Goal: Task Accomplishment & Management: Manage account settings

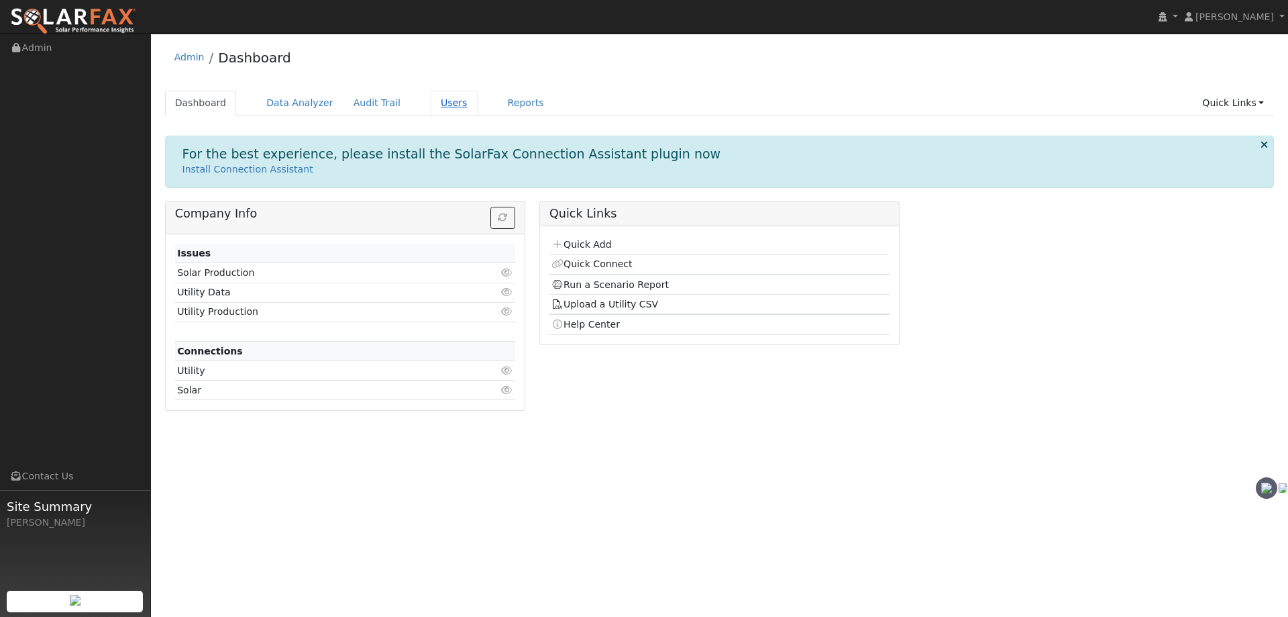
click at [433, 97] on link "Users" at bounding box center [454, 103] width 47 height 25
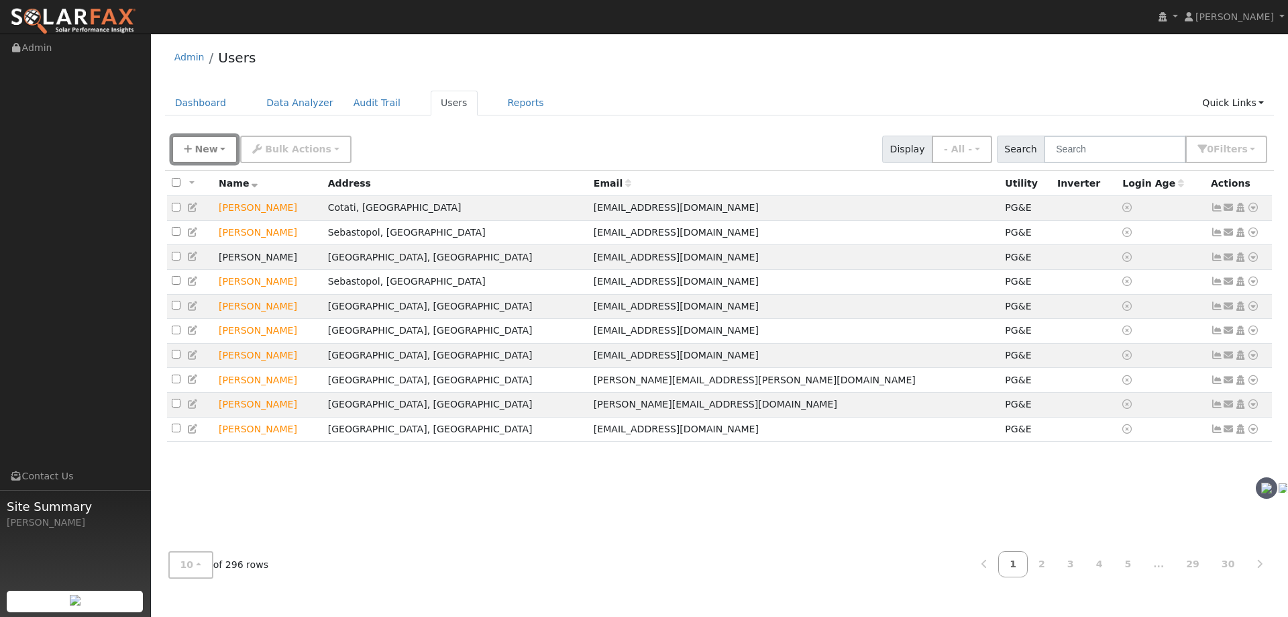
click at [207, 150] on span "New" at bounding box center [206, 149] width 23 height 11
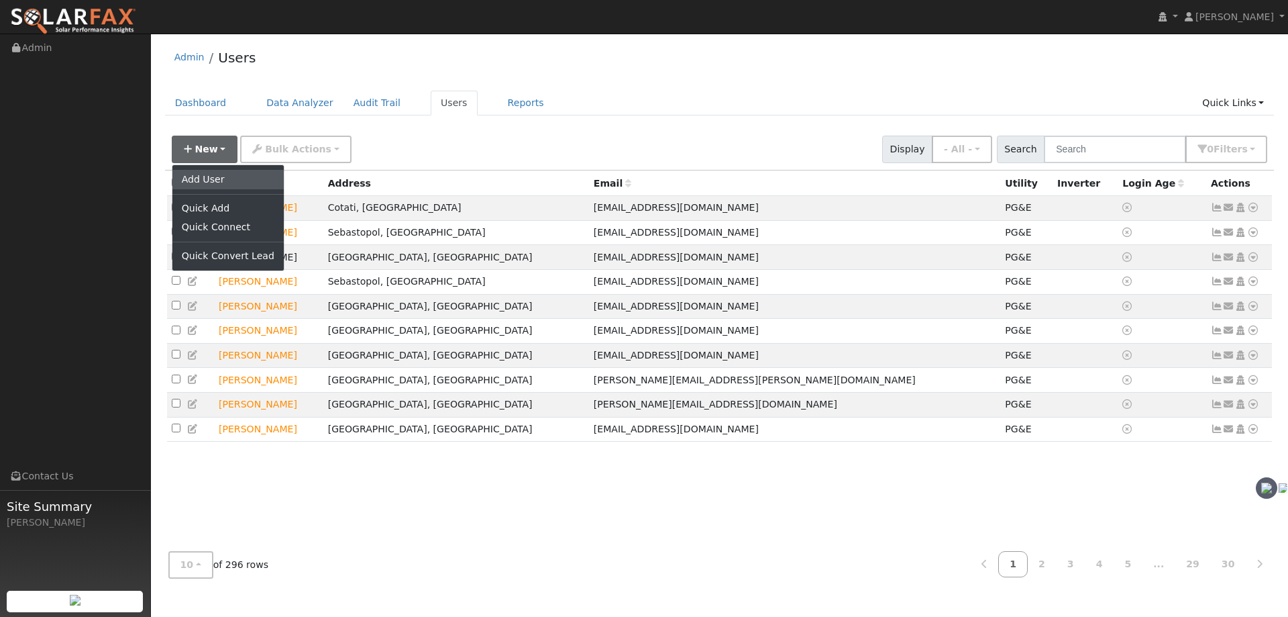
click at [209, 177] on link "Add User" at bounding box center [227, 179] width 111 height 19
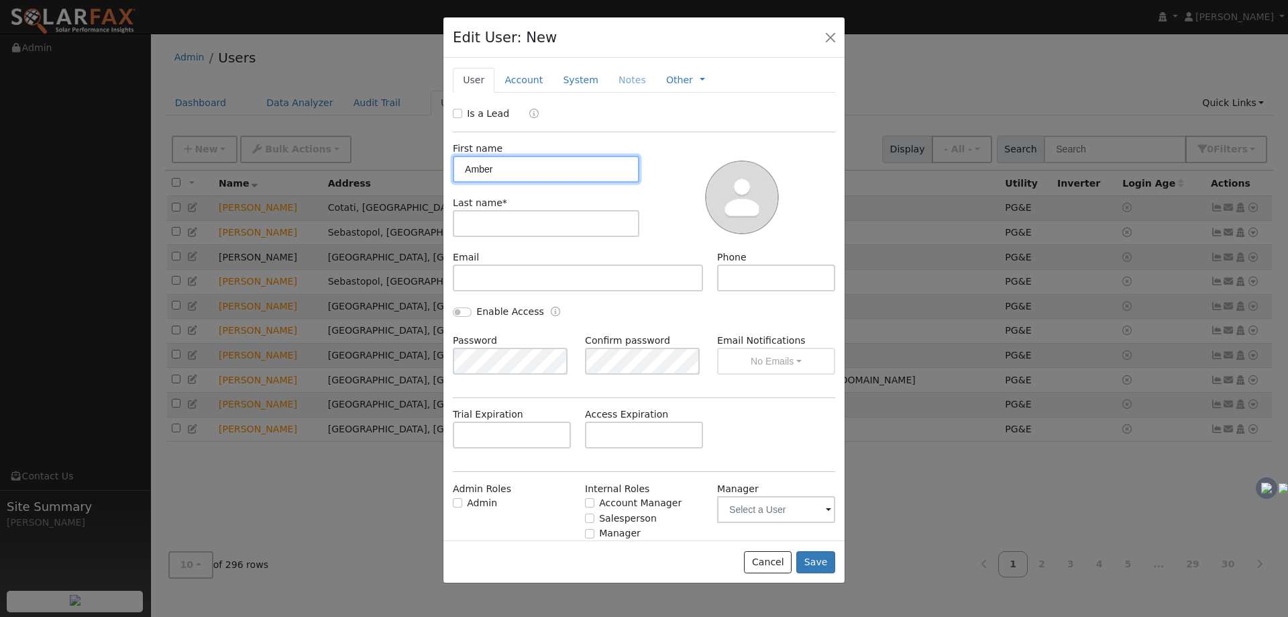
type input "Amber"
type input "A"
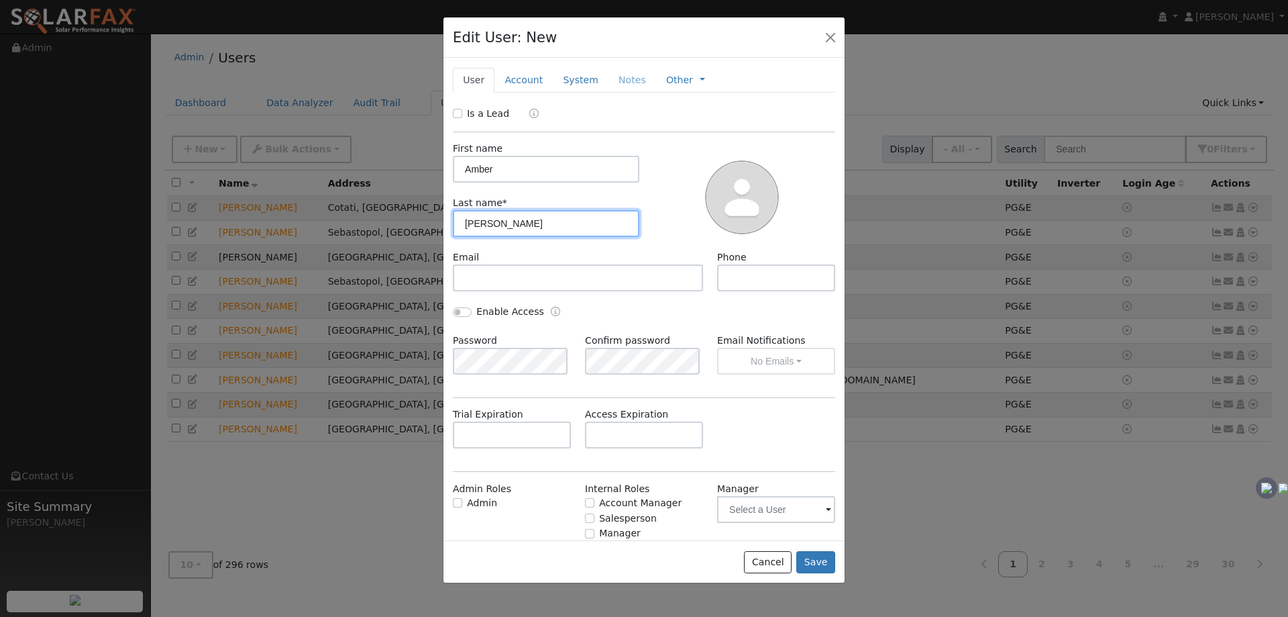
type input "[PERSON_NAME]"
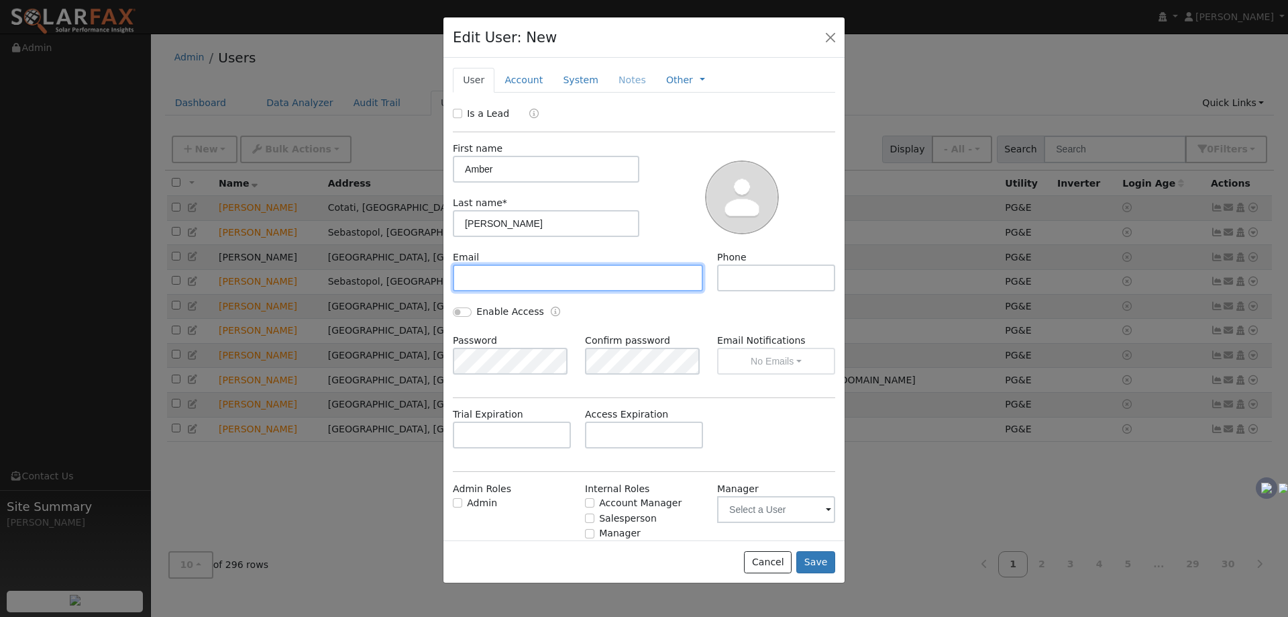
click at [512, 278] on input "text" at bounding box center [578, 277] width 250 height 27
type input "[EMAIL_ADDRESS][DOMAIN_NAME]"
click at [462, 313] on input "Enable Access" at bounding box center [462, 311] width 19 height 9
checkbox input "true"
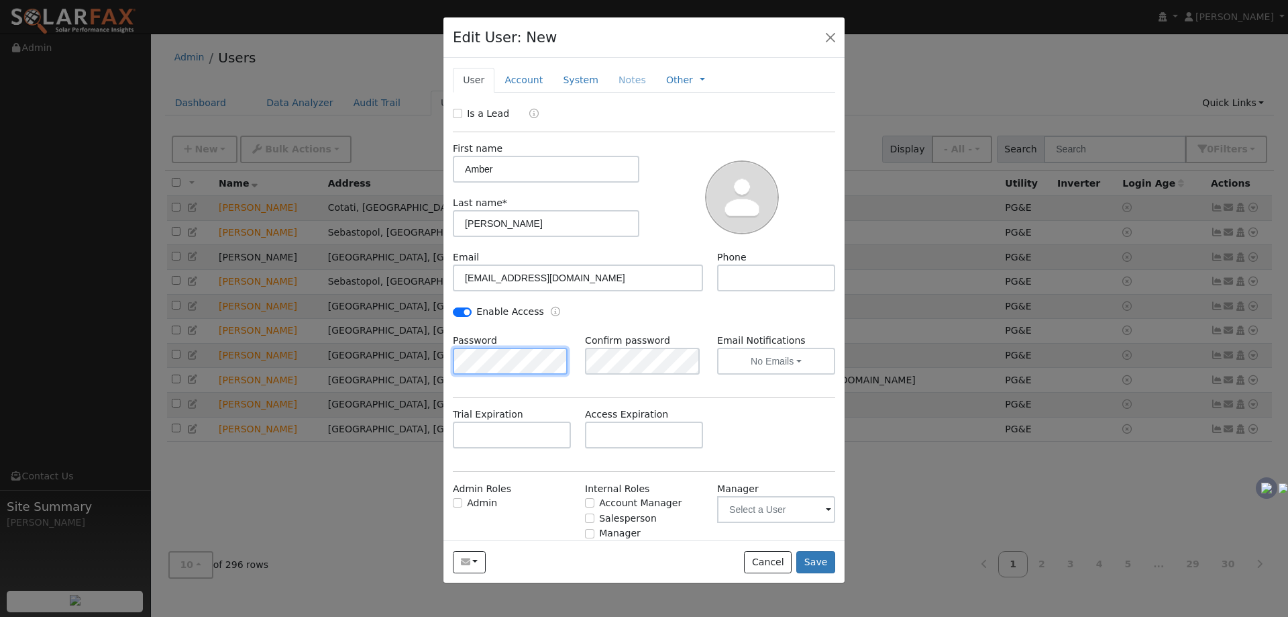
click at [386, 361] on div "Edit User: New Select an Ac... New Account Nickname Cancel Create Are you sure …" at bounding box center [644, 308] width 1288 height 617
click at [757, 371] on button "No Emails" at bounding box center [776, 361] width 118 height 27
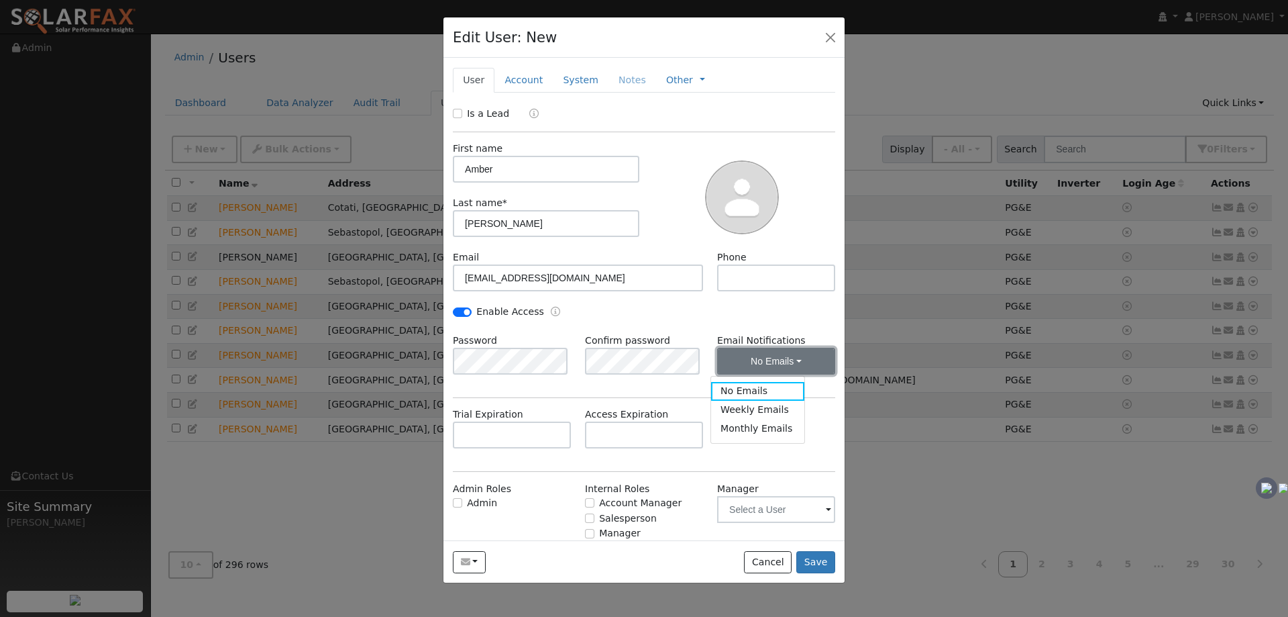
click at [757, 371] on button "No Emails" at bounding box center [776, 361] width 118 height 27
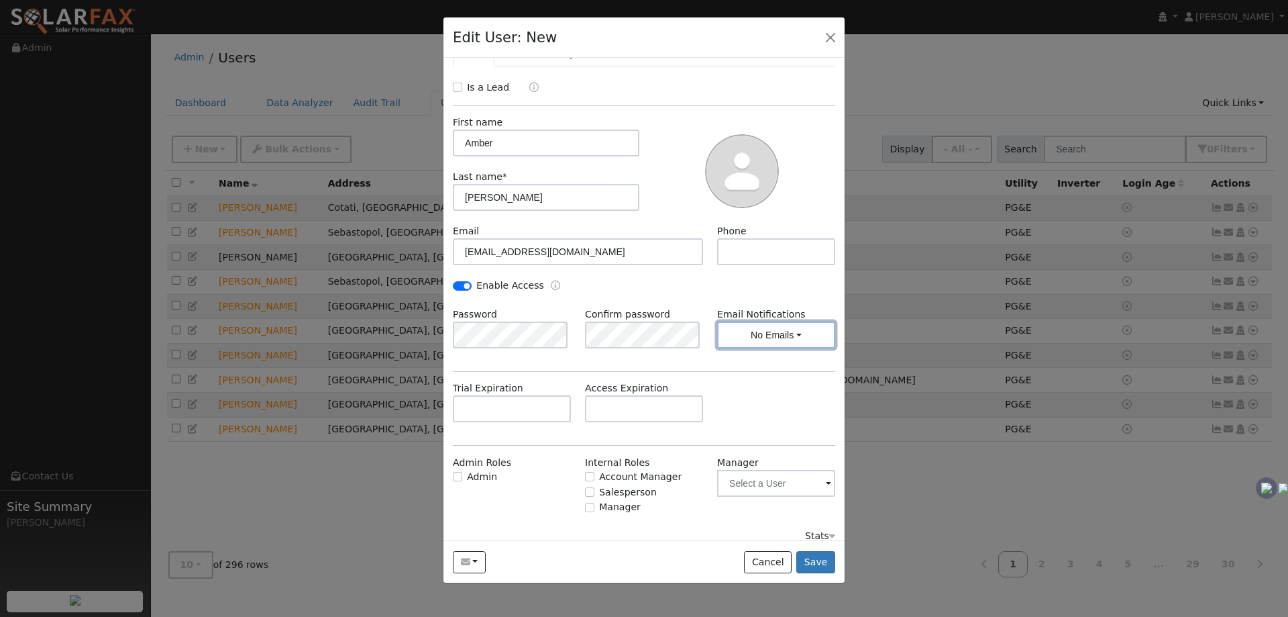
scroll to position [38, 0]
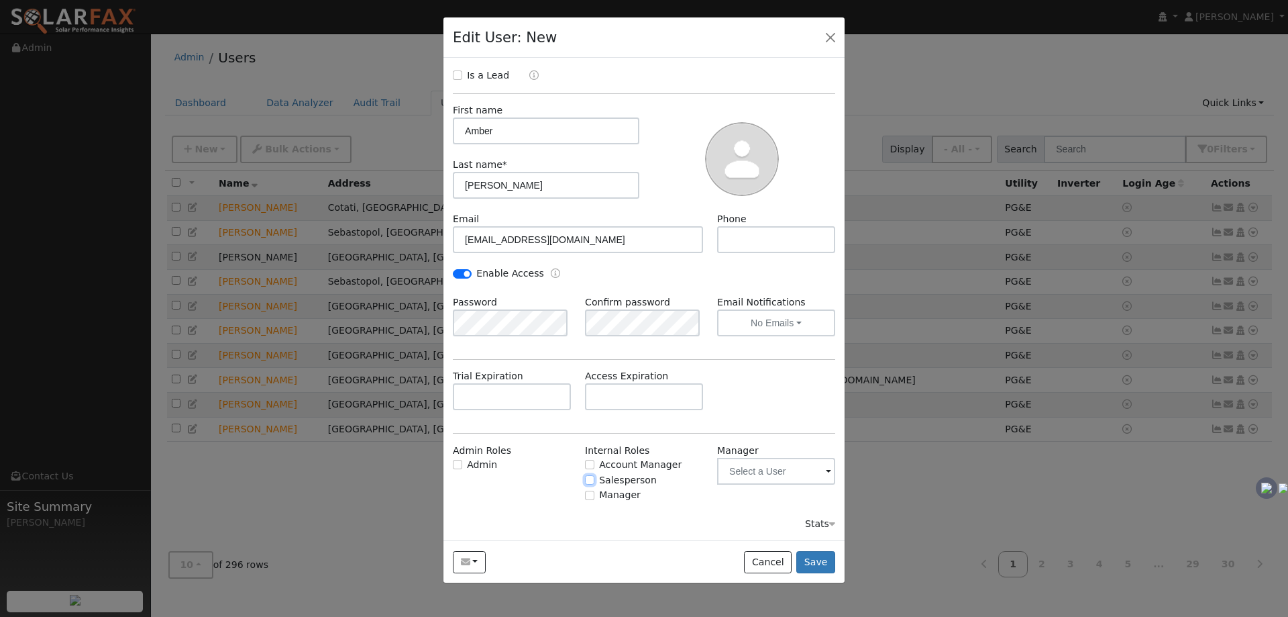
click at [585, 480] on input "Salesperson" at bounding box center [589, 479] width 9 height 9
checkbox input "true"
click at [805, 551] on button "Save" at bounding box center [815, 562] width 39 height 23
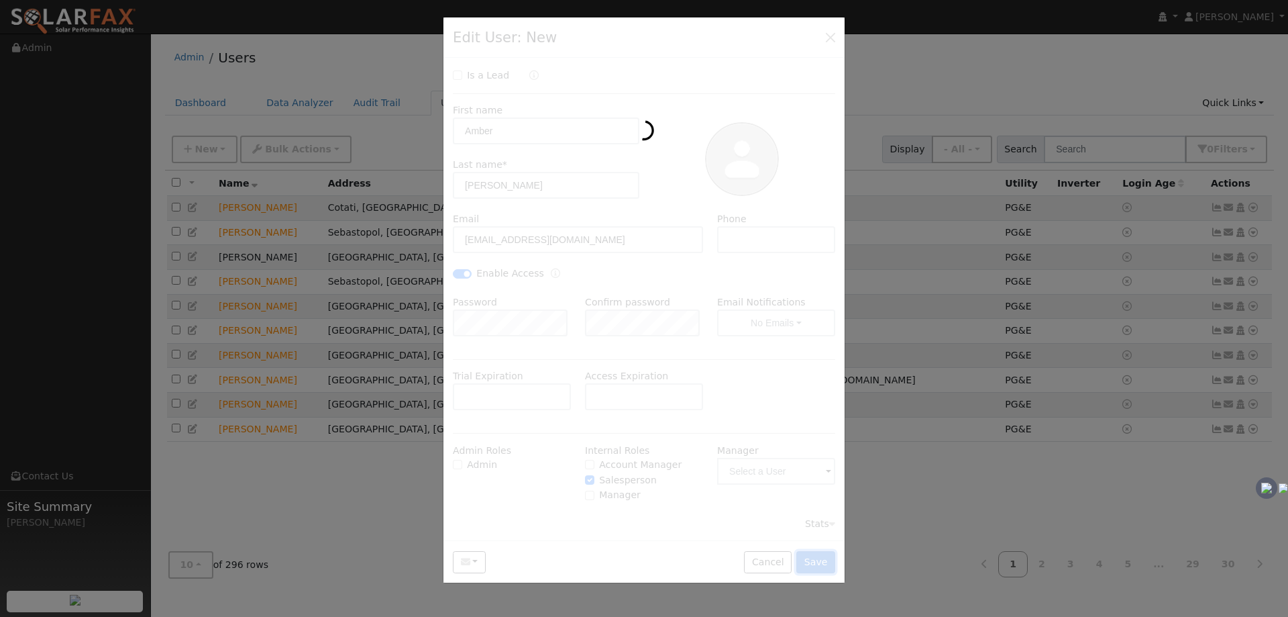
scroll to position [0, 0]
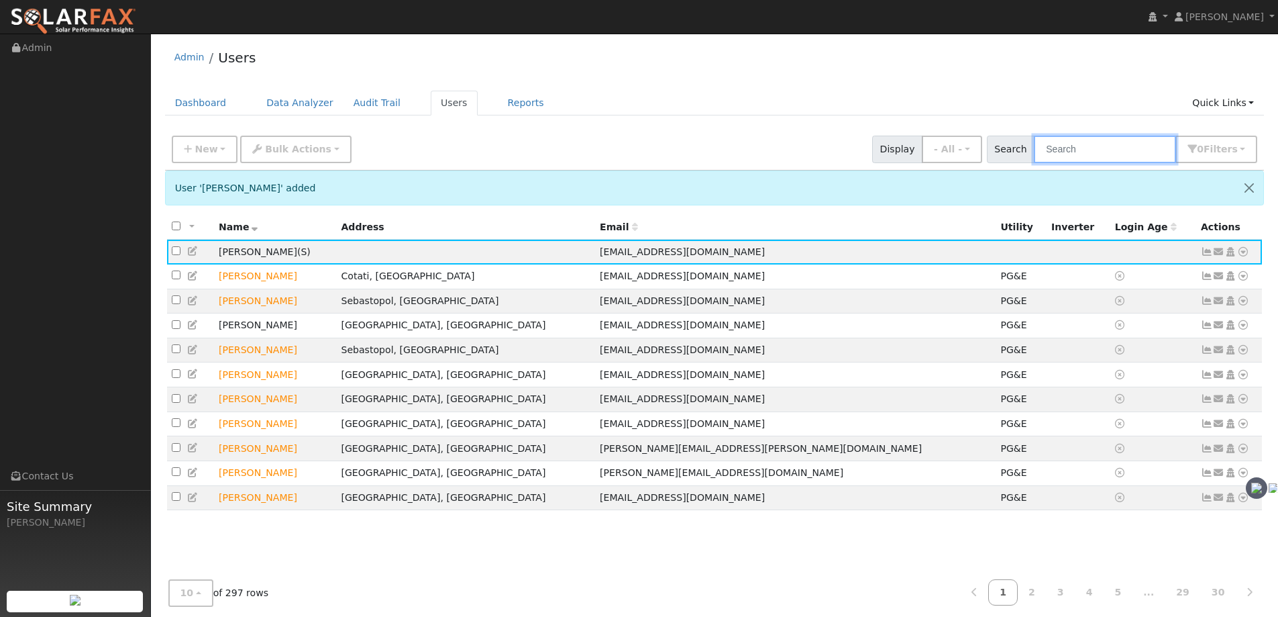
click at [1074, 152] on input "text" at bounding box center [1105, 150] width 142 height 28
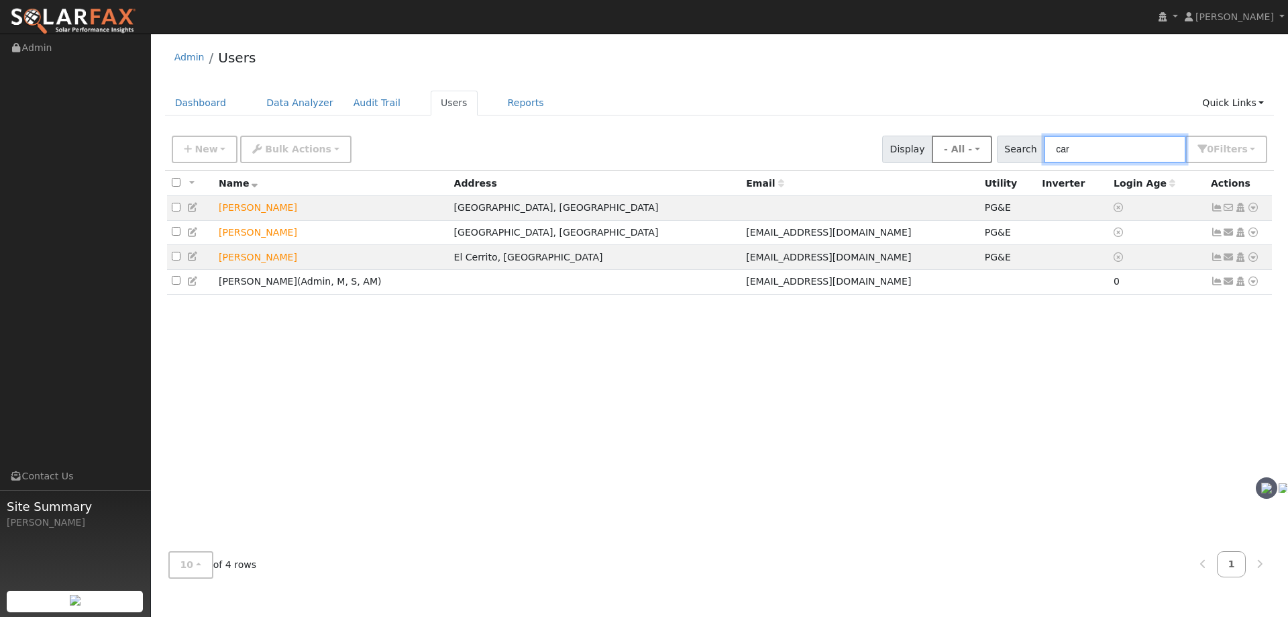
drag, startPoint x: 1084, startPoint y: 144, endPoint x: 961, endPoint y: 144, distance: 122.8
click at [961, 144] on div "New Add User Quick Add Quick Connect Quick Convert Lead Bulk Actions Send Email…" at bounding box center [719, 147] width 1101 height 32
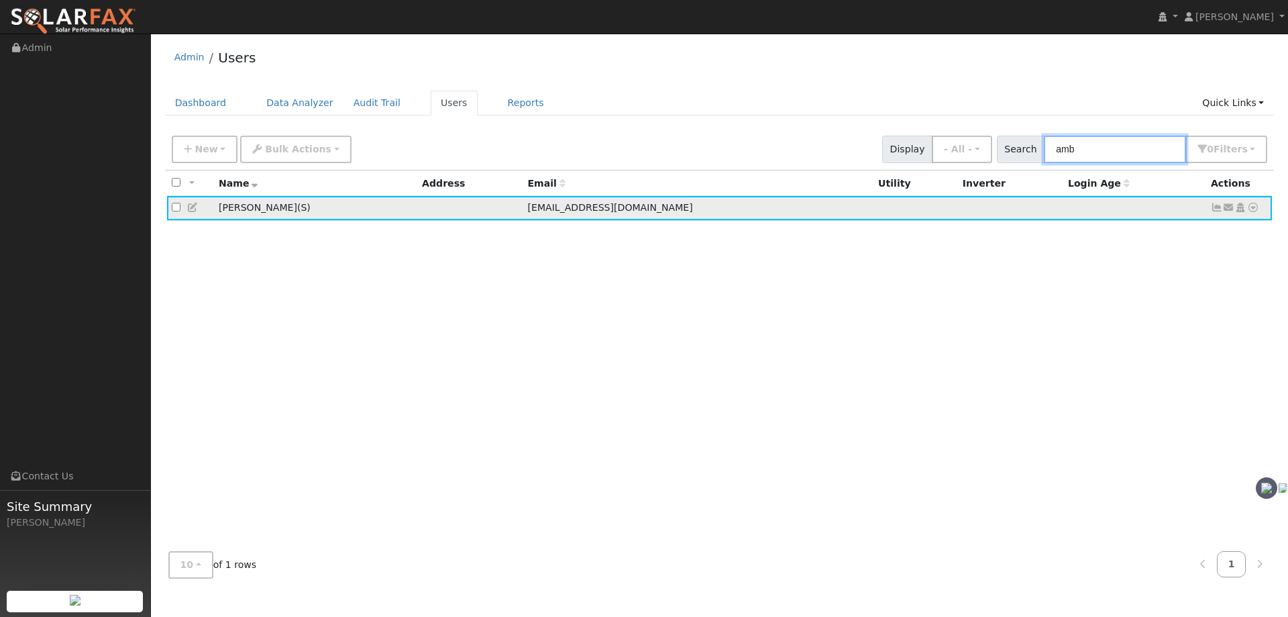
type input "amb"
click at [1016, 212] on td at bounding box center [1010, 208] width 105 height 25
click at [192, 209] on icon at bounding box center [193, 207] width 12 height 9
type input "Amber"
type input "[PERSON_NAME]"
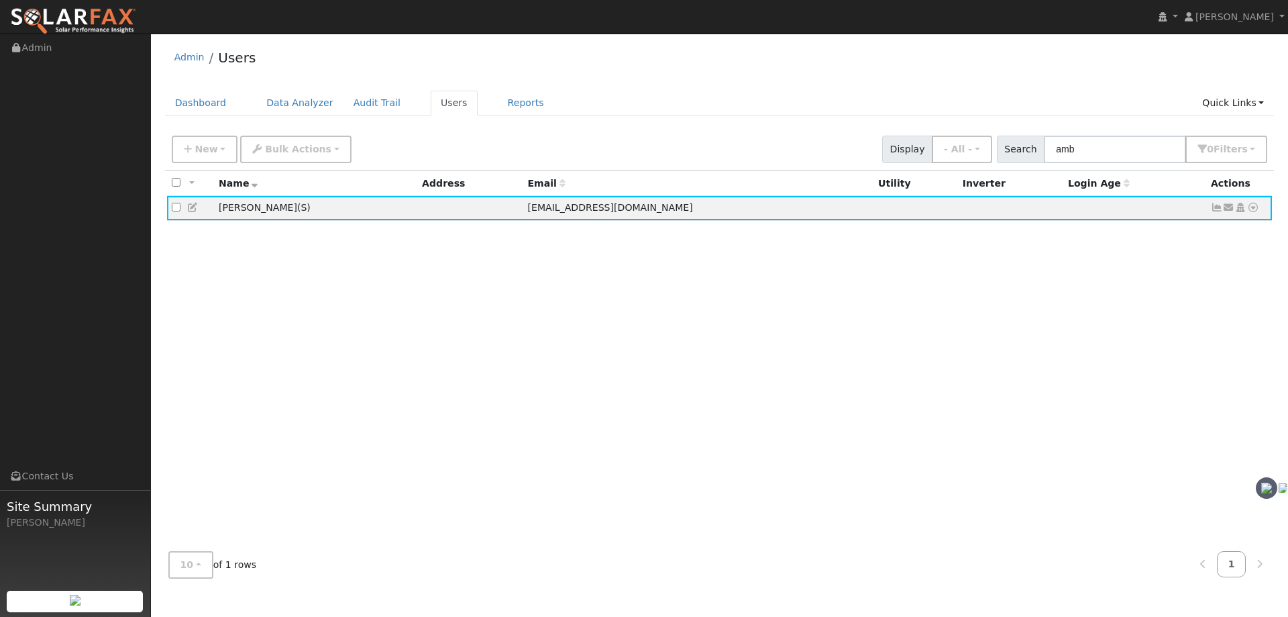
type input "[EMAIL_ADDRESS][DOMAIN_NAME]"
checkbox input "true"
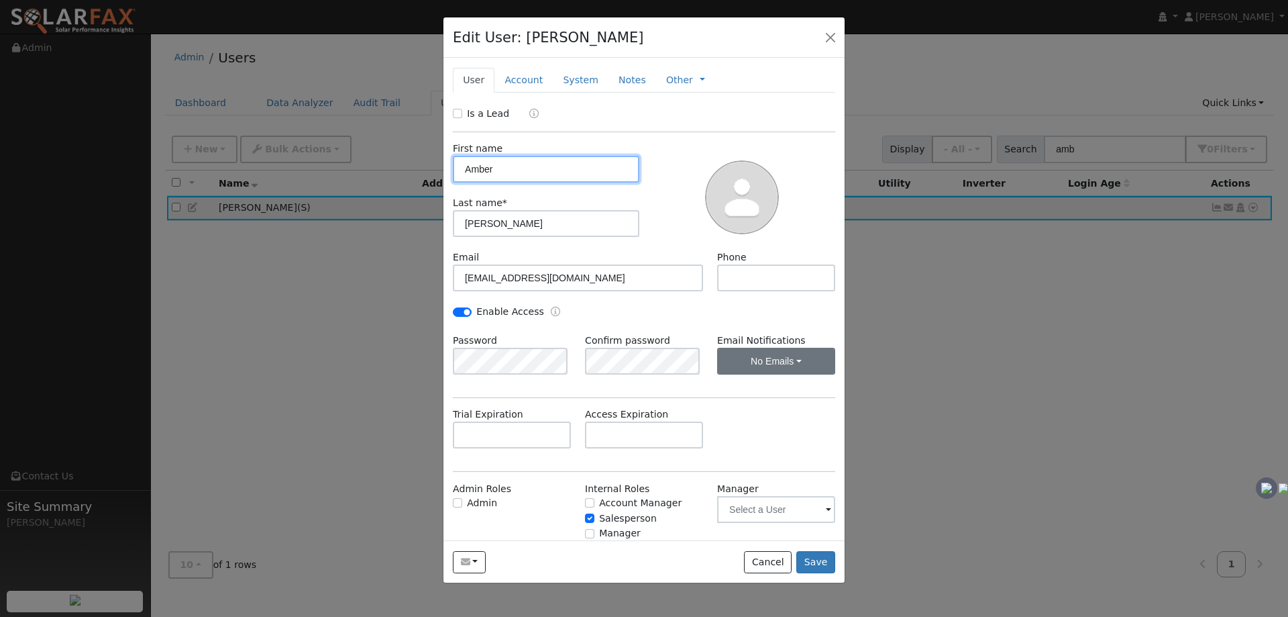
scroll to position [38, 0]
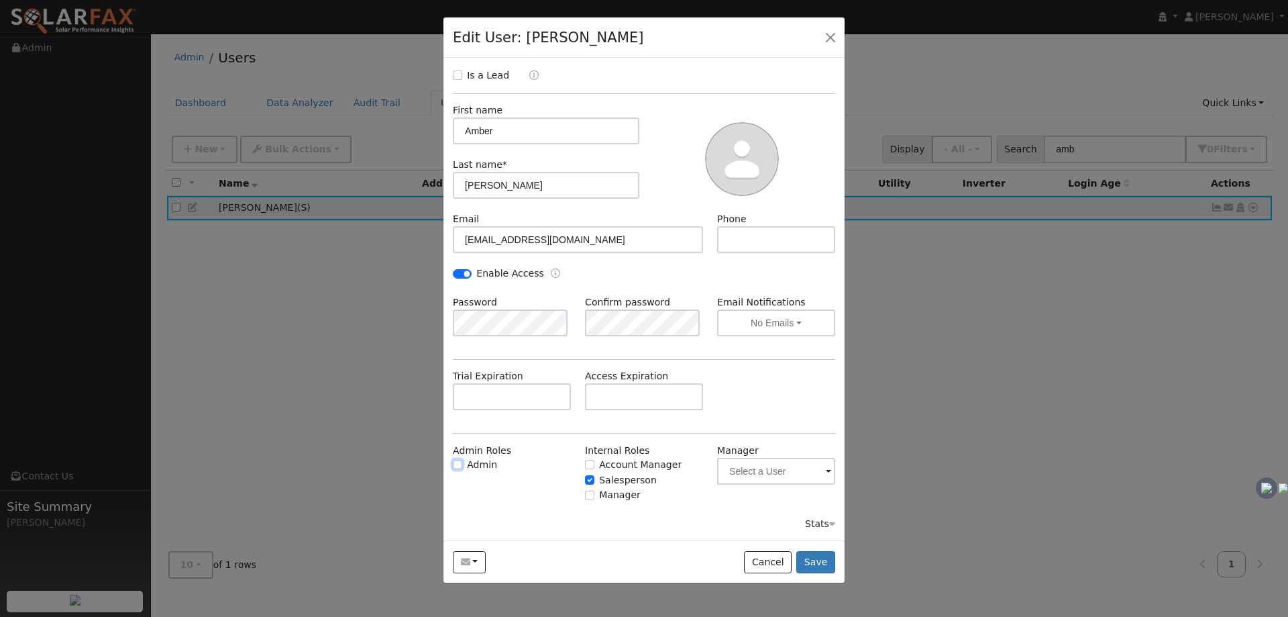
click at [460, 464] on input "Admin" at bounding box center [457, 464] width 9 height 9
checkbox input "true"
click at [586, 466] on input "Account Manager" at bounding box center [589, 464] width 9 height 9
checkbox input "true"
click at [590, 496] on input "Manager" at bounding box center [589, 494] width 9 height 9
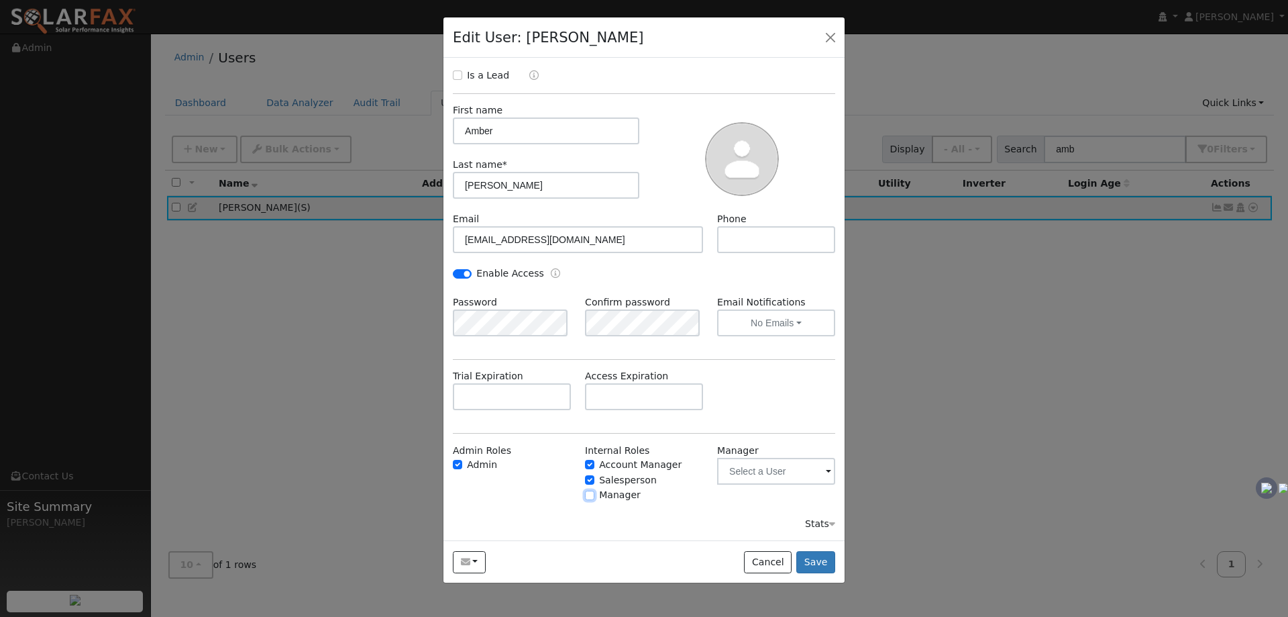
checkbox input "true"
click at [781, 466] on input "text" at bounding box center [776, 471] width 118 height 27
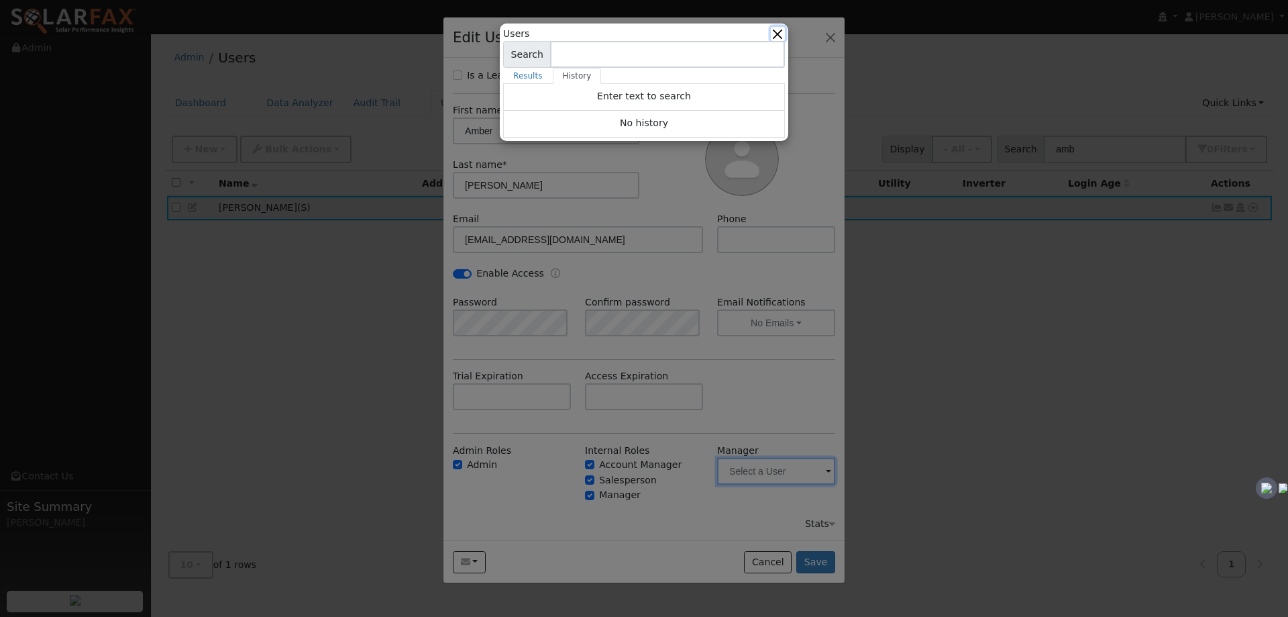
click at [779, 28] on button "button" at bounding box center [778, 34] width 14 height 14
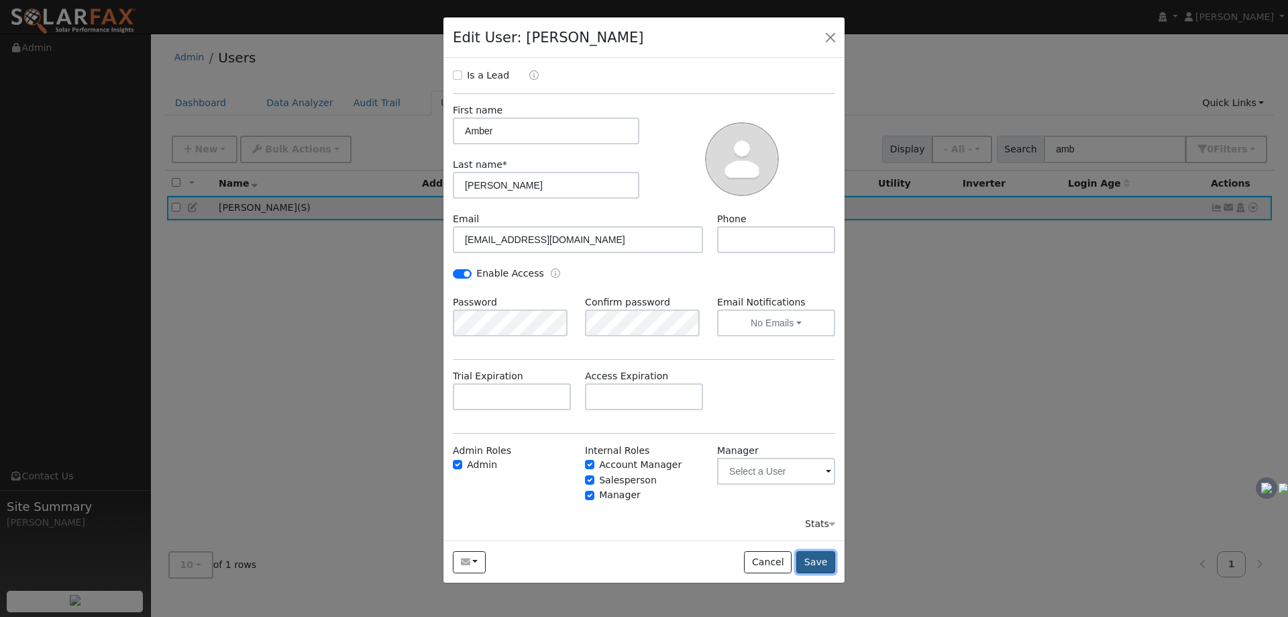
click at [815, 566] on button "Save" at bounding box center [815, 562] width 39 height 23
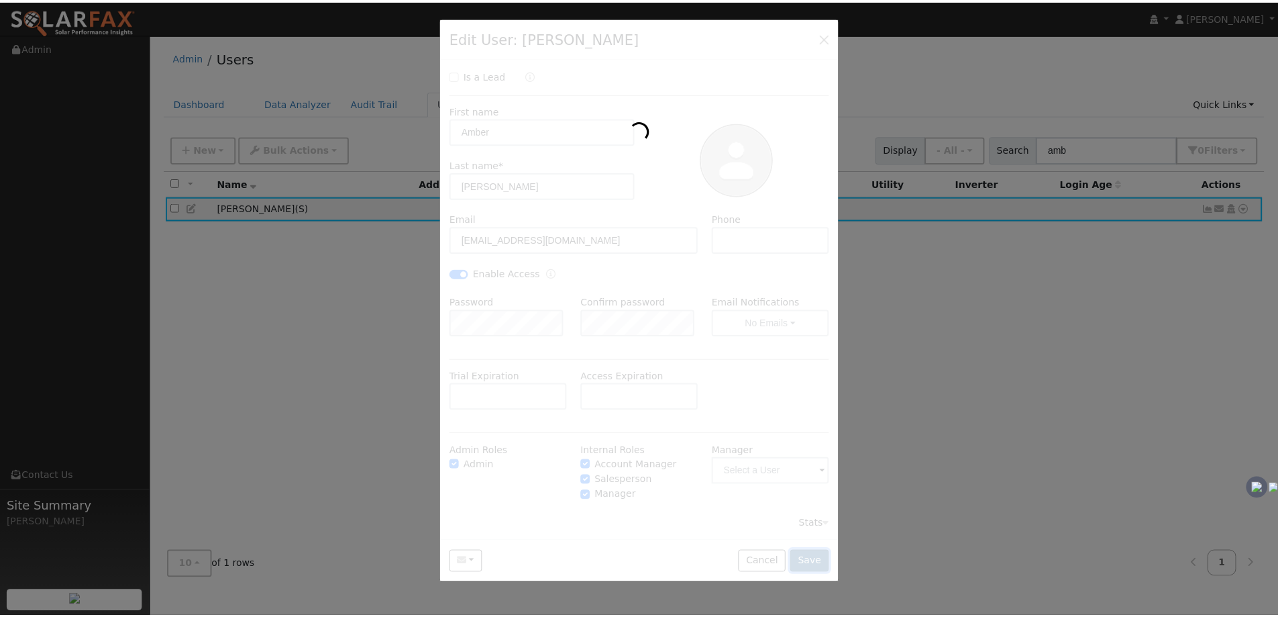
scroll to position [0, 0]
